Goal: Information Seeking & Learning: Learn about a topic

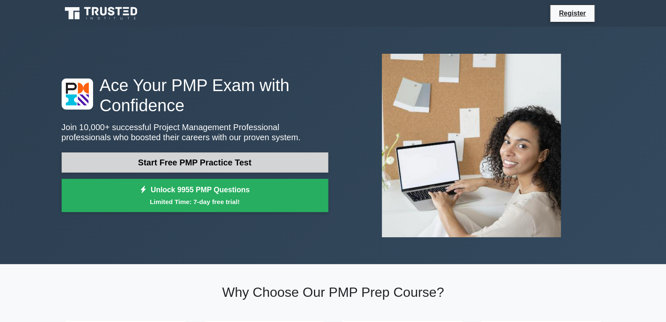
click at [191, 169] on link "Start Free PMP Practice Test" at bounding box center [195, 162] width 267 height 20
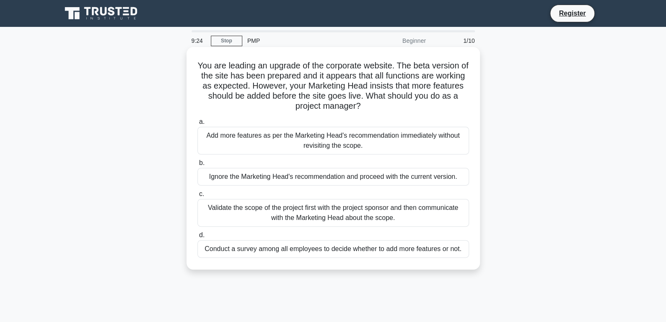
click at [351, 211] on div "Validate the scope of the project first with the project sponsor and then commu…" at bounding box center [334, 213] width 272 height 28
click at [198, 197] on input "c. Validate the scope of the project first with the project sponsor and then co…" at bounding box center [198, 193] width 0 height 5
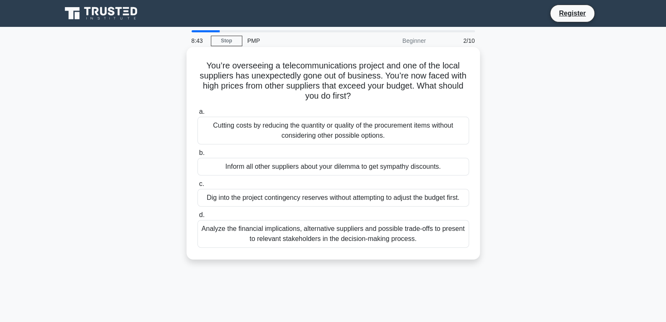
click at [325, 239] on div "Analyze the financial implications, alternative suppliers and possible trade-of…" at bounding box center [334, 234] width 272 height 28
click at [198, 218] on input "d. Analyze the financial implications, alternative suppliers and possible trade…" at bounding box center [198, 214] width 0 height 5
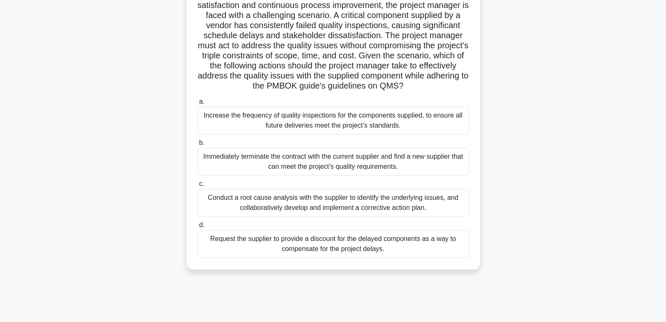
scroll to position [125, 0]
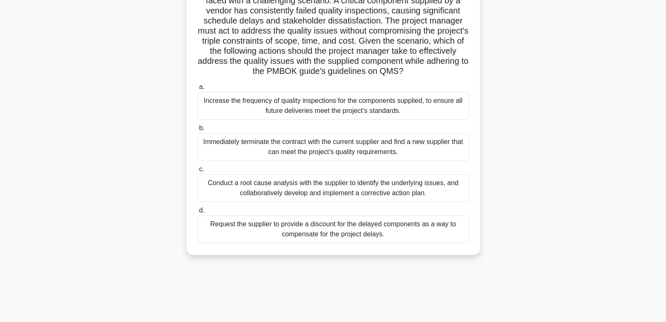
click at [356, 196] on div "Conduct a root cause analysis with the supplier to identify the underlying issu…" at bounding box center [334, 188] width 272 height 28
click at [198, 172] on input "c. Conduct a root cause analysis with the supplier to identify the underlying i…" at bounding box center [198, 168] width 0 height 5
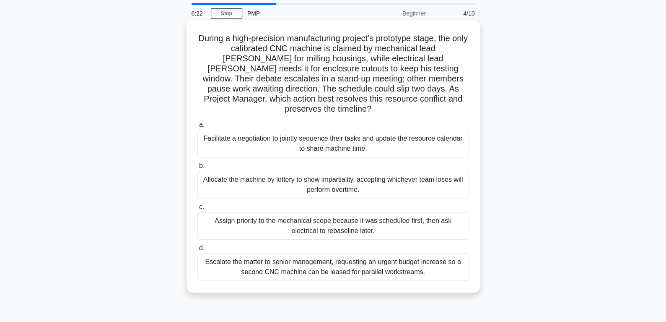
scroll to position [42, 0]
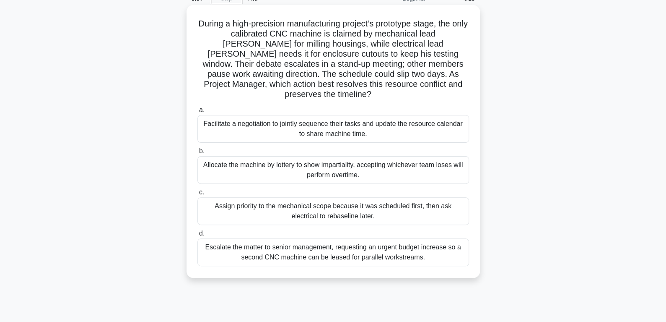
click at [277, 120] on div "Facilitate a negotiation to jointly sequence their tasks and update the resourc…" at bounding box center [334, 129] width 272 height 28
click at [198, 113] on input "a. Facilitate a negotiation to jointly sequence their tasks and update the reso…" at bounding box center [198, 109] width 0 height 5
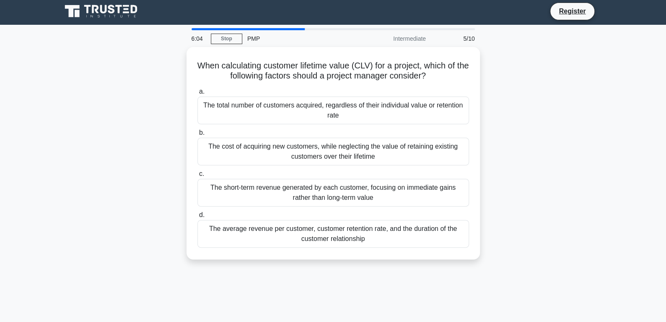
scroll to position [0, 0]
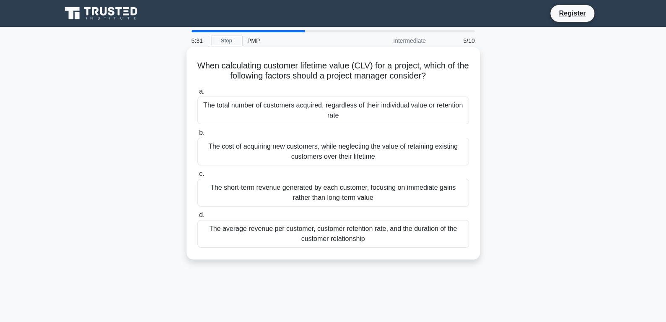
click at [307, 228] on div "The average revenue per customer, customer retention rate, and the duration of …" at bounding box center [334, 234] width 272 height 28
click at [198, 218] on input "d. The average revenue per customer, customer retention rate, and the duration …" at bounding box center [198, 214] width 0 height 5
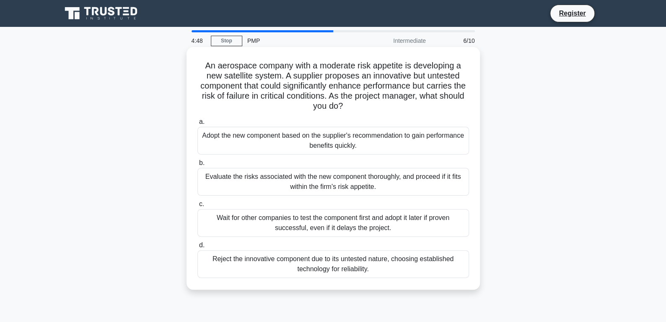
click at [284, 183] on div "Evaluate the risks associated with the new component thoroughly, and proceed if…" at bounding box center [334, 182] width 272 height 28
click at [198, 166] on input "b. Evaluate the risks associated with the new component thoroughly, and proceed…" at bounding box center [198, 162] width 0 height 5
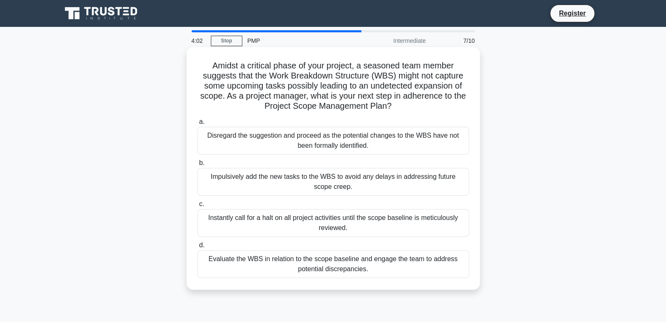
click at [375, 263] on div "Evaluate the WBS in relation to the scope baseline and engage the team to addre…" at bounding box center [334, 264] width 272 height 28
click at [198, 248] on input "d. Evaluate the WBS in relation to the scope baseline and engage the team to ad…" at bounding box center [198, 244] width 0 height 5
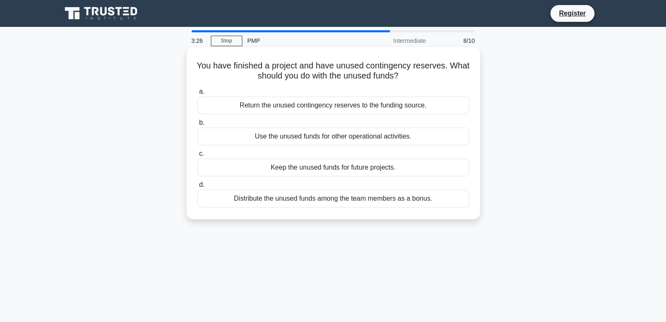
click at [377, 107] on div "Return the unused contingency reserves to the funding source." at bounding box center [334, 105] width 272 height 18
click at [198, 94] on input "a. Return the unused contingency reserves to the funding source." at bounding box center [198, 91] width 0 height 5
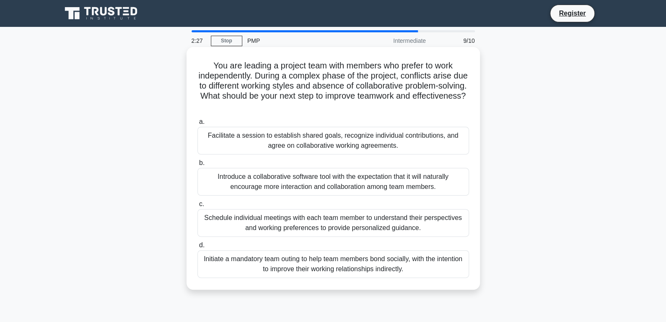
click at [367, 182] on div "Introduce a collaborative software tool with the expectation that it will natur…" at bounding box center [334, 182] width 272 height 28
click at [198, 166] on input "b. Introduce a collaborative software tool with the expectation that it will na…" at bounding box center [198, 162] width 0 height 5
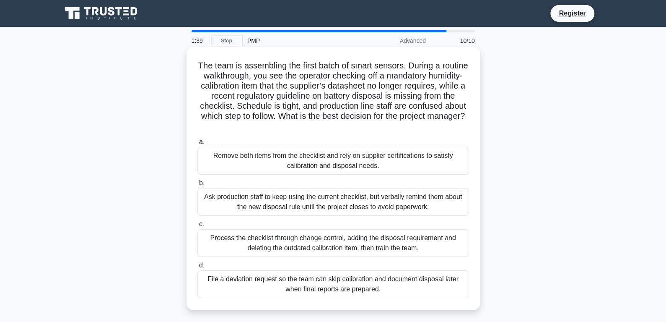
click at [378, 246] on div "Process the checklist through change control, adding the disposal requirement a…" at bounding box center [334, 243] width 272 height 28
click at [198, 227] on input "c. Process the checklist through change control, adding the disposal requiremen…" at bounding box center [198, 223] width 0 height 5
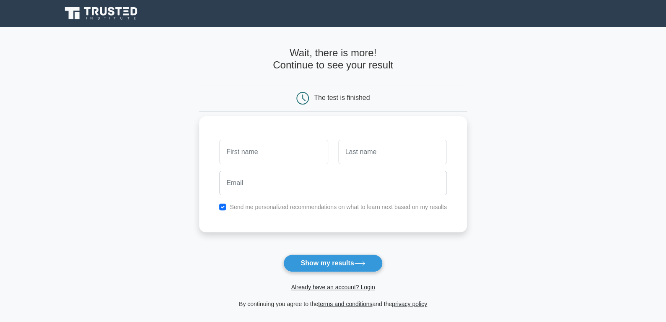
click at [268, 156] on input "text" at bounding box center [273, 152] width 109 height 24
click at [264, 156] on input "text" at bounding box center [273, 152] width 109 height 24
type input "[PERSON_NAME]"
type input "T"
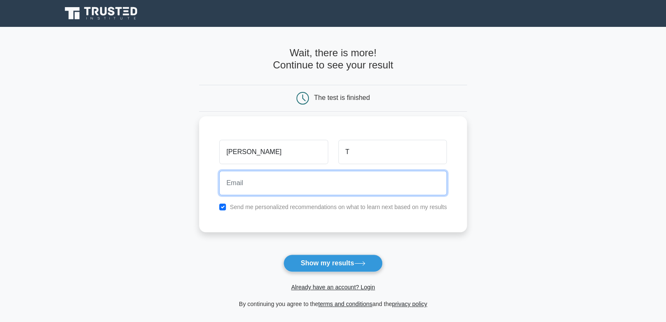
click at [237, 177] on input "email" at bounding box center [333, 183] width 228 height 24
type input "sharmabijay@myyahoo.com"
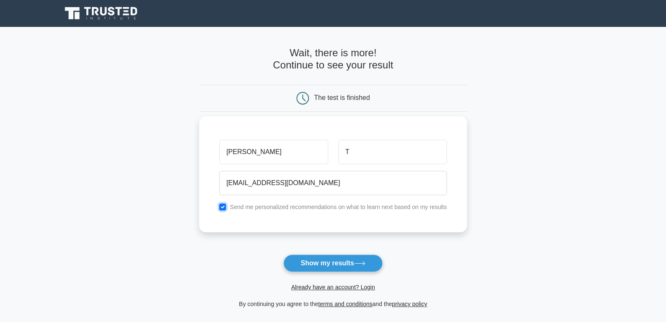
click at [224, 206] on input "checkbox" at bounding box center [222, 206] width 7 height 7
checkbox input "false"
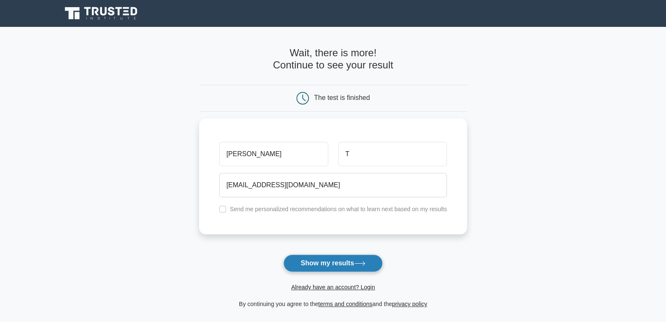
click at [327, 260] on button "Show my results" at bounding box center [332, 263] width 99 height 18
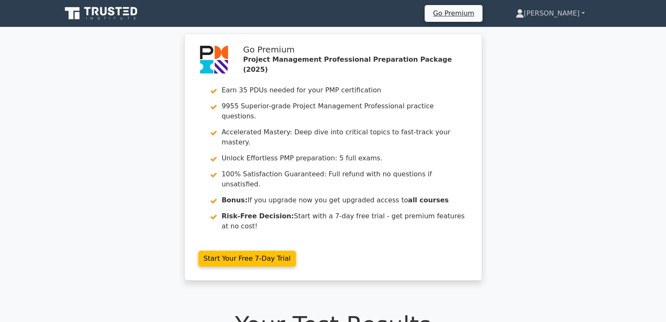
click at [578, 10] on link "[PERSON_NAME]" at bounding box center [550, 13] width 109 height 17
click at [561, 33] on link "Profile" at bounding box center [529, 32] width 66 height 13
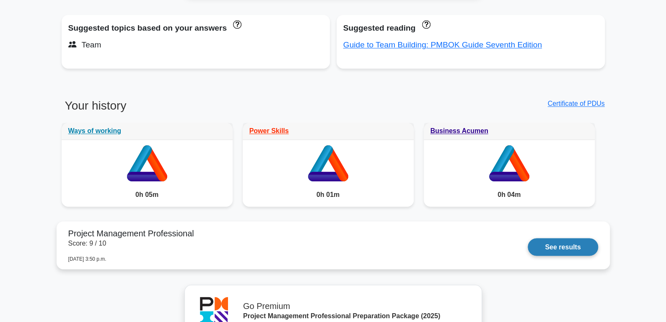
scroll to position [686, 0]
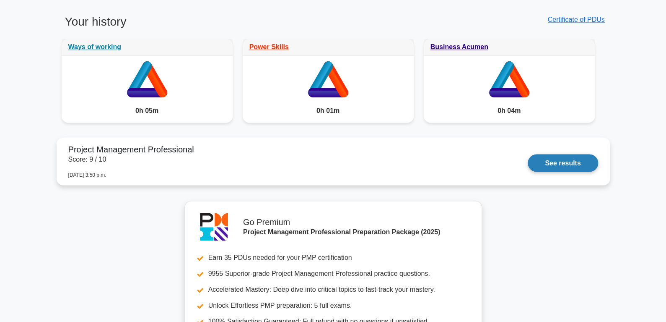
click at [560, 165] on link "See results" at bounding box center [563, 163] width 70 height 18
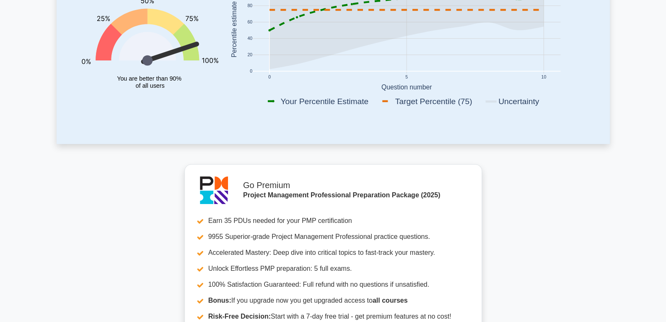
scroll to position [15, 0]
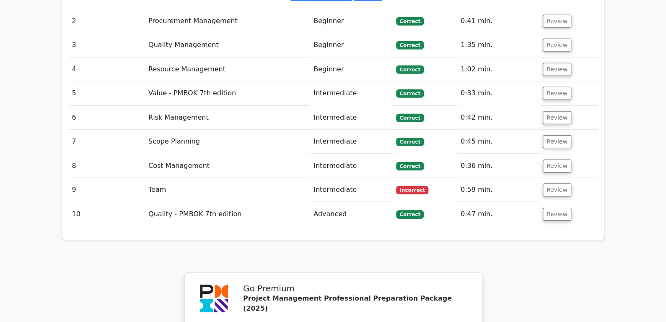
scroll to position [1256, 0]
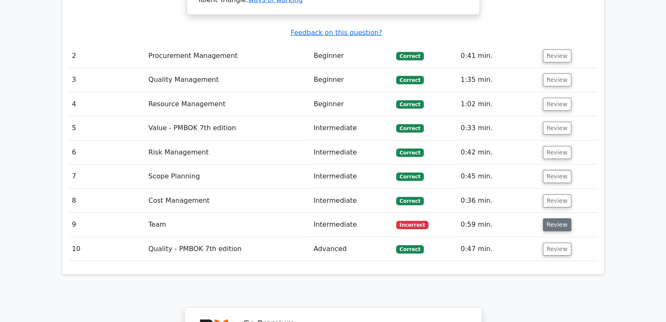
click at [564, 218] on button "Review" at bounding box center [557, 224] width 29 height 13
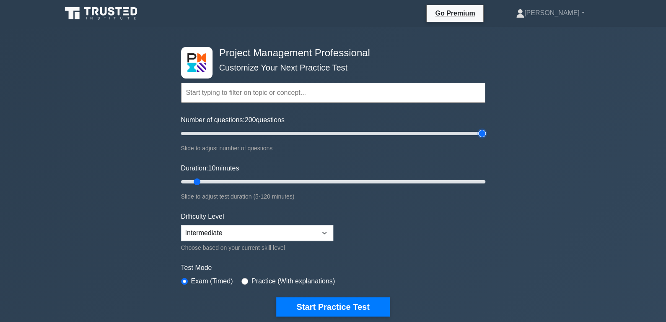
drag, startPoint x: 192, startPoint y: 133, endPoint x: 536, endPoint y: 148, distance: 344.6
type input "200"
click at [486, 138] on input "Number of questions: 200 questions" at bounding box center [333, 133] width 304 height 10
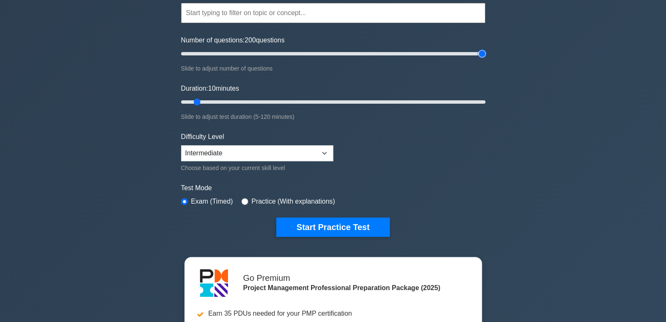
scroll to position [84, 0]
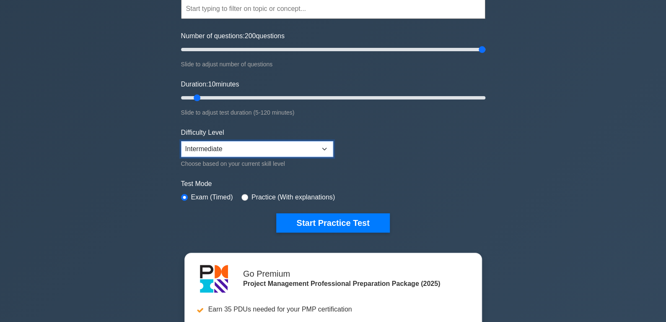
click at [324, 150] on select "Beginner Intermediate Expert" at bounding box center [257, 149] width 152 height 16
drag, startPoint x: 198, startPoint y: 95, endPoint x: 585, endPoint y: 108, distance: 386.5
type input "120"
click at [486, 103] on input "Duration: 120 minutes" at bounding box center [333, 98] width 304 height 10
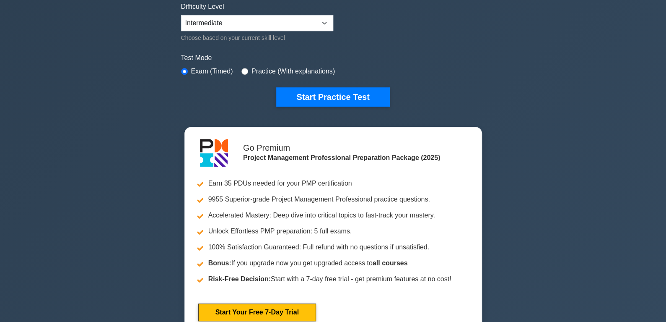
scroll to position [125, 0]
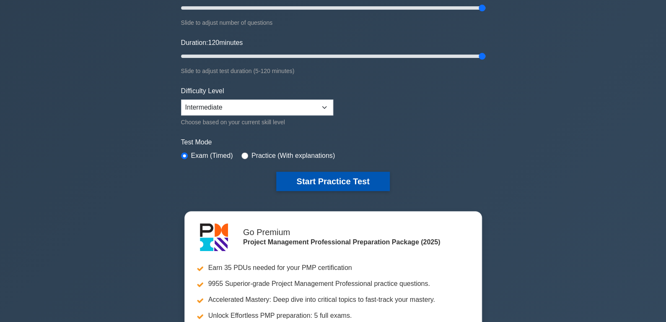
click at [326, 187] on button "Start Practice Test" at bounding box center [332, 181] width 113 height 19
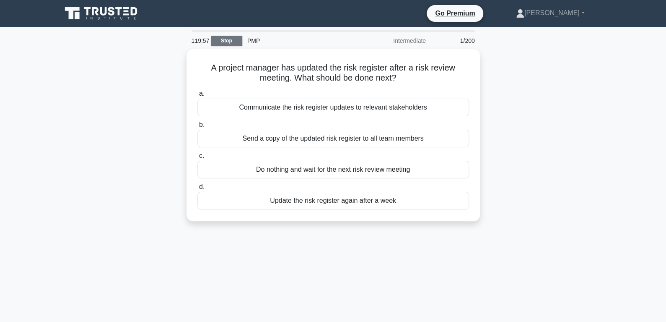
click at [228, 42] on link "Stop" at bounding box center [226, 41] width 31 height 10
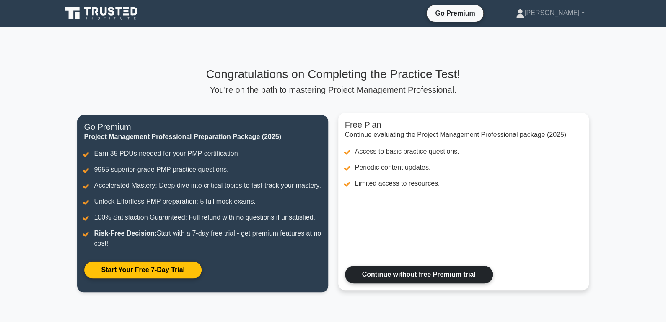
click at [467, 283] on link "Continue without free Premium trial" at bounding box center [419, 274] width 148 height 18
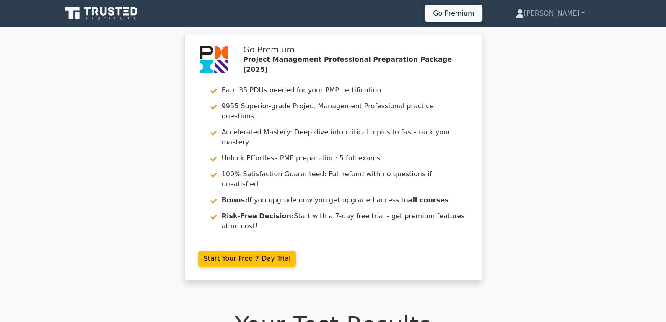
click at [119, 9] on icon at bounding box center [119, 11] width 7 height 8
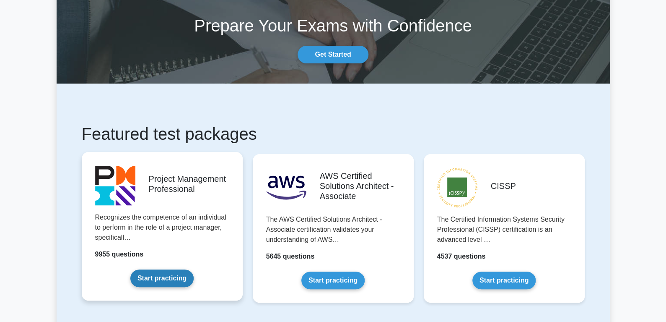
scroll to position [84, 0]
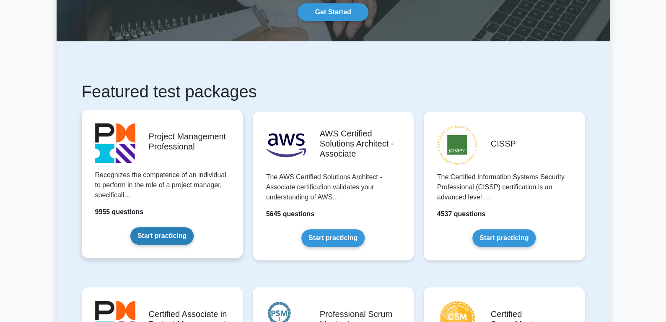
click at [172, 234] on link "Start practicing" at bounding box center [161, 236] width 63 height 18
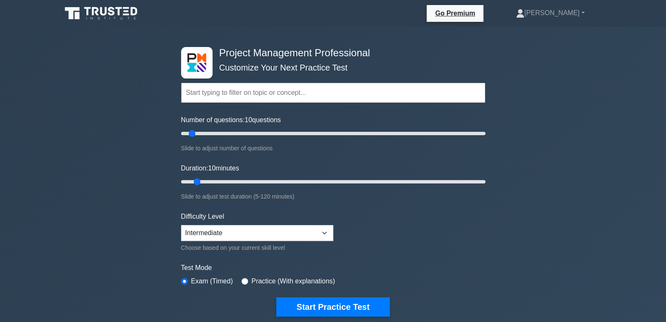
click at [267, 88] on input "text" at bounding box center [333, 93] width 304 height 20
click at [137, 153] on div "Project Management Professional Customize Your Next Practice Test Topics Scope …" at bounding box center [333, 291] width 666 height 528
